Goal: Transaction & Acquisition: Purchase product/service

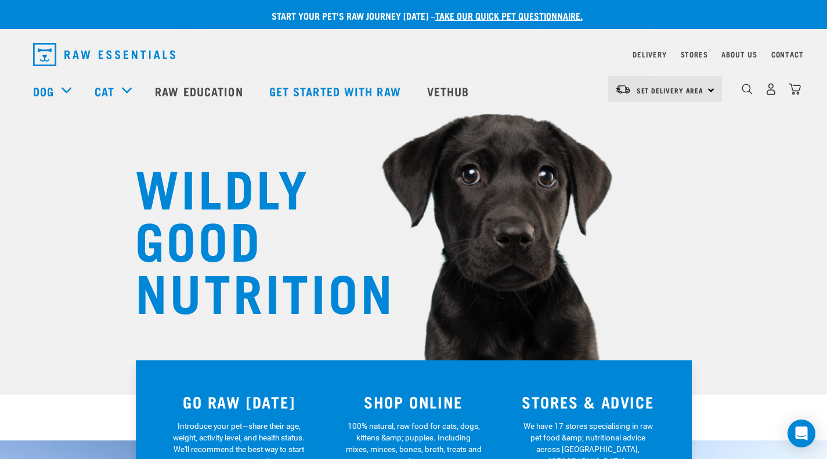
click at [768, 164] on div "WILDLY GOOD NUTRITION" at bounding box center [413, 197] width 827 height 395
click at [750, 93] on img "dropdown navigation" at bounding box center [747, 89] width 11 height 11
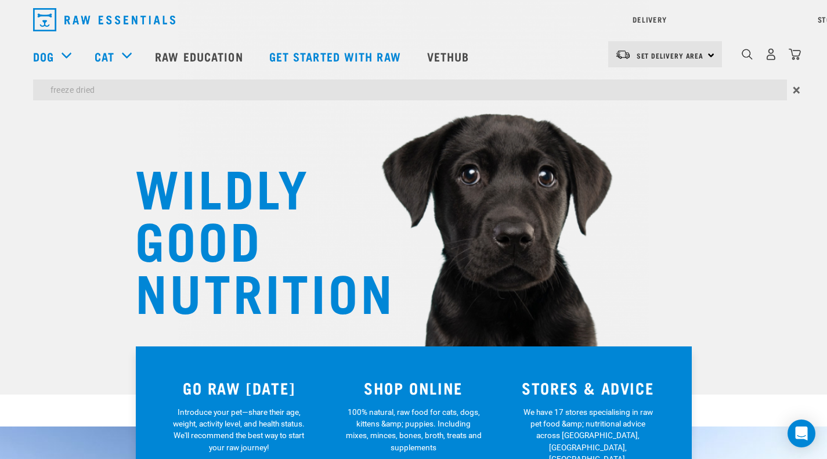
type input "freeze dried"
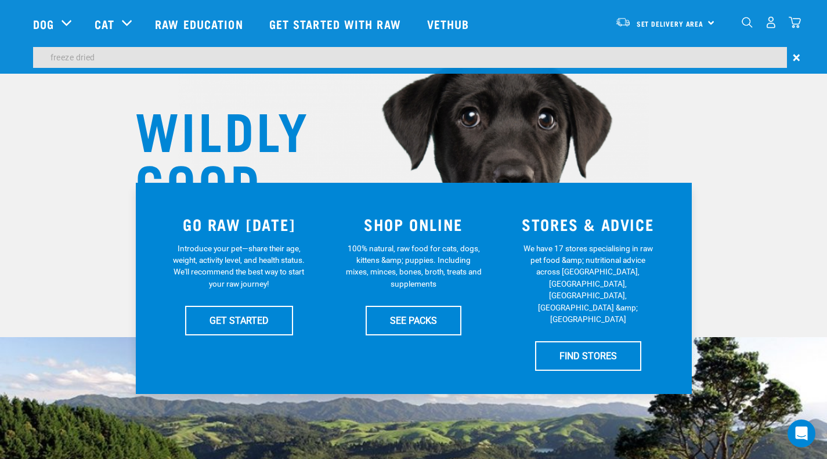
scroll to position [58, 0]
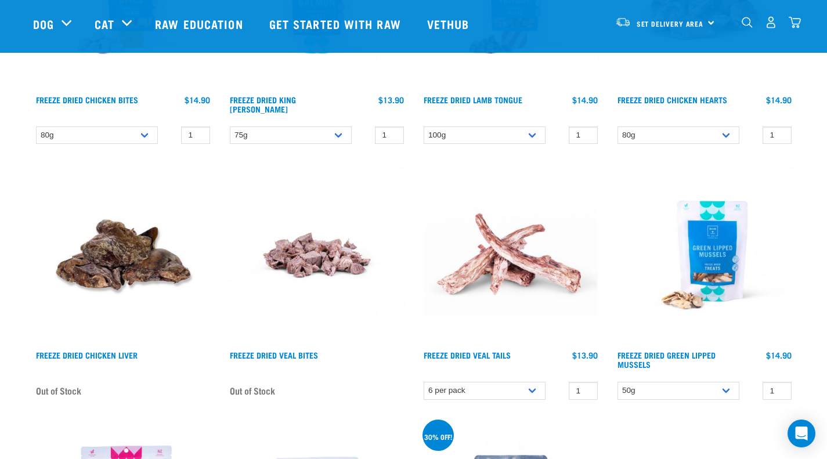
scroll to position [580, 0]
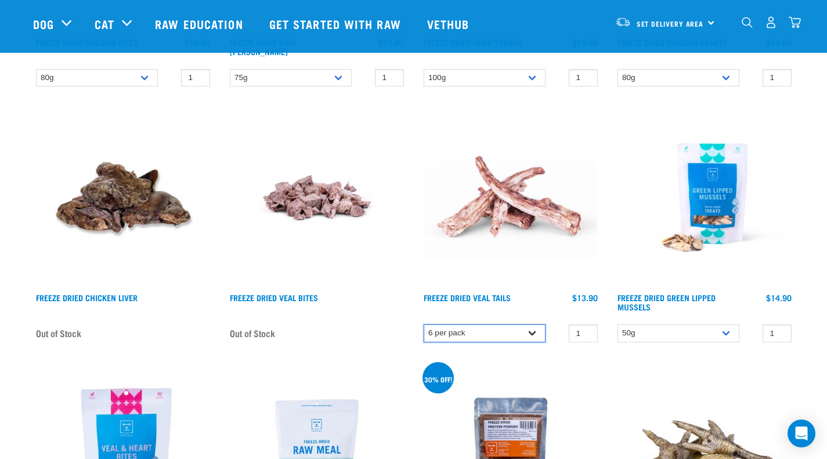
click at [469, 332] on select "6 per pack" at bounding box center [485, 333] width 122 height 18
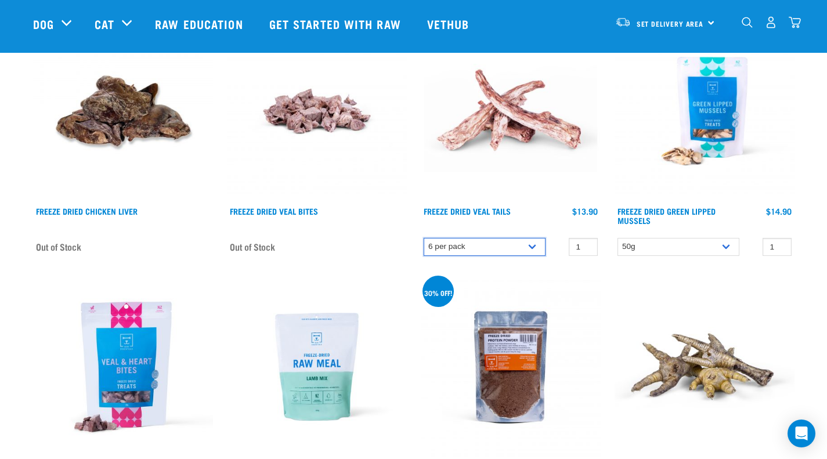
scroll to position [696, 0]
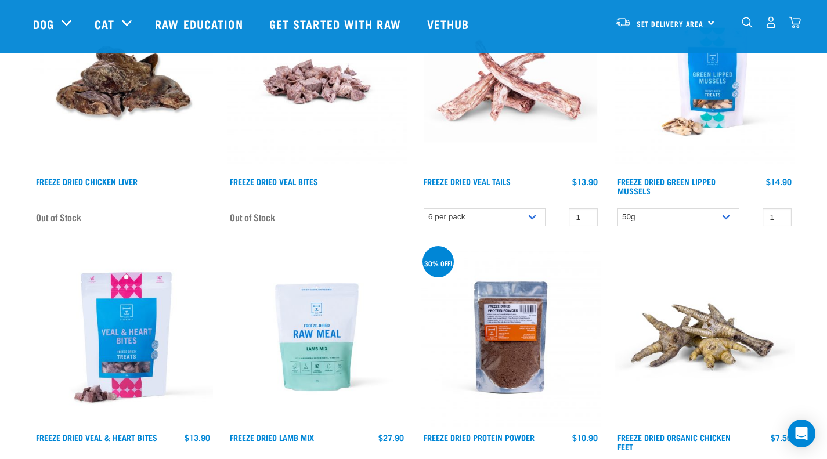
click at [528, 141] on img at bounding box center [511, 81] width 180 height 180
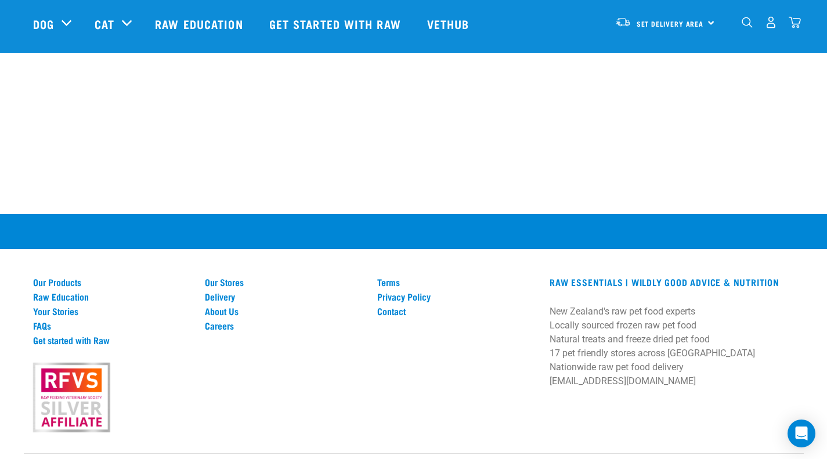
scroll to position [1310, 0]
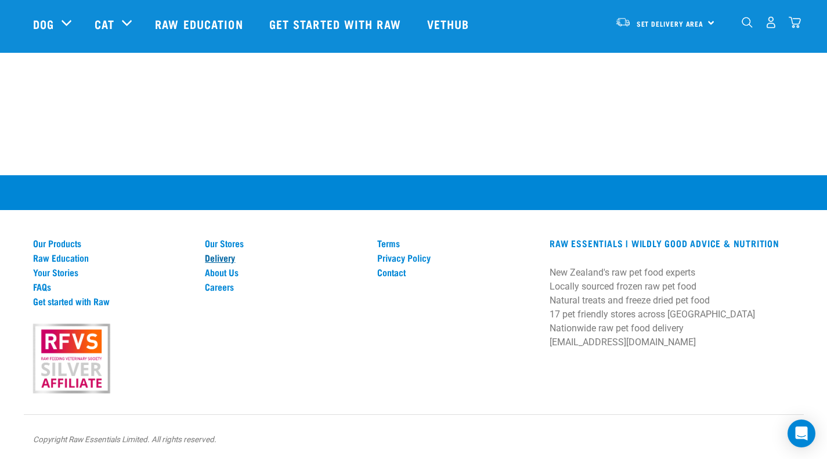
click at [233, 259] on link "Delivery" at bounding box center [284, 257] width 158 height 10
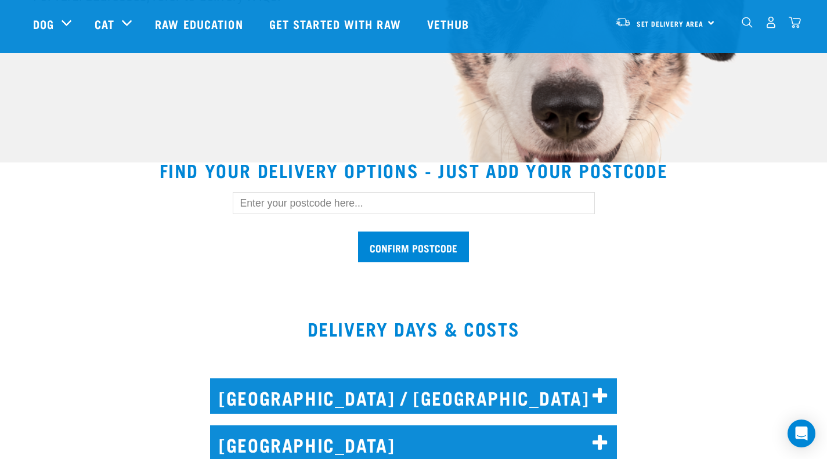
scroll to position [406, 0]
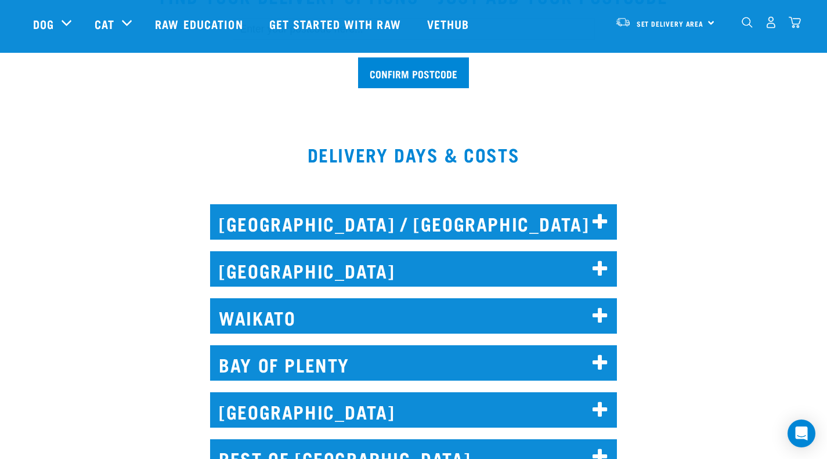
click at [578, 261] on h2 "AUCKLAND" at bounding box center [413, 268] width 407 height 35
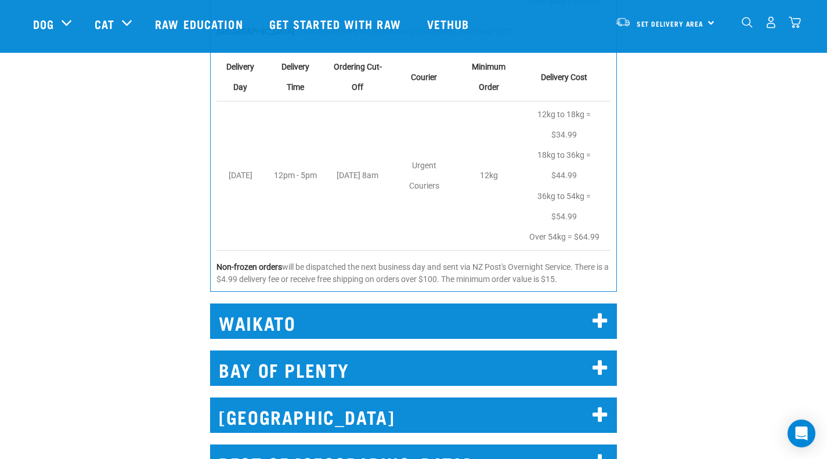
scroll to position [1335, 0]
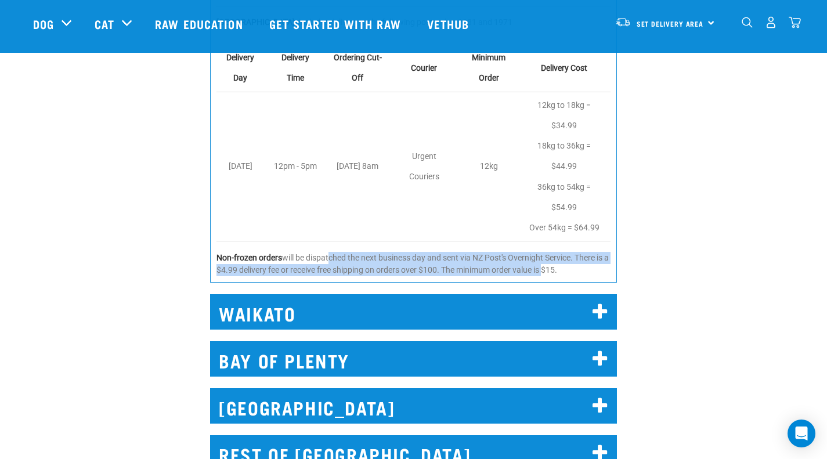
drag, startPoint x: 330, startPoint y: 252, endPoint x: 550, endPoint y: 269, distance: 221.1
click at [550, 269] on p "Non-frozen orders will be dispatched the next business day and sent via NZ Post…" at bounding box center [413, 264] width 394 height 24
click at [454, 269] on p "Non-frozen orders will be dispatched the next business day and sent via NZ Post…" at bounding box center [413, 264] width 394 height 24
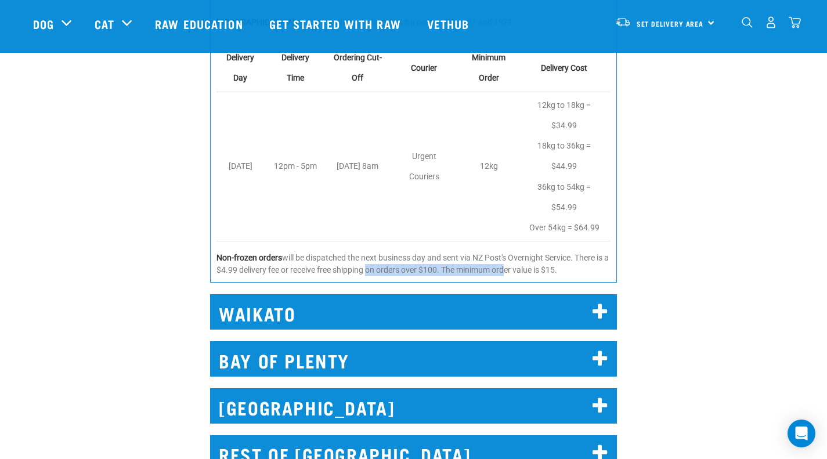
drag, startPoint x: 373, startPoint y: 268, endPoint x: 510, endPoint y: 275, distance: 137.7
click at [510, 275] on p "Non-frozen orders will be dispatched the next business day and sent via NZ Post…" at bounding box center [413, 264] width 394 height 24
click at [512, 275] on p "Non-frozen orders will be dispatched the next business day and sent via NZ Post…" at bounding box center [413, 264] width 394 height 24
